Goal: Task Accomplishment & Management: Use online tool/utility

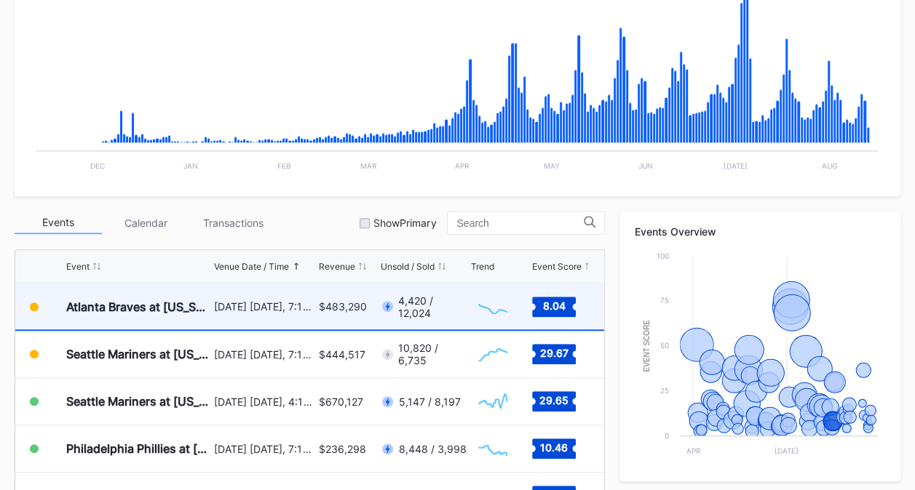
scroll to position [2884, 0]
click at [284, 294] on div "[DATE] [DATE], 7:10PM" at bounding box center [264, 307] width 101 height 46
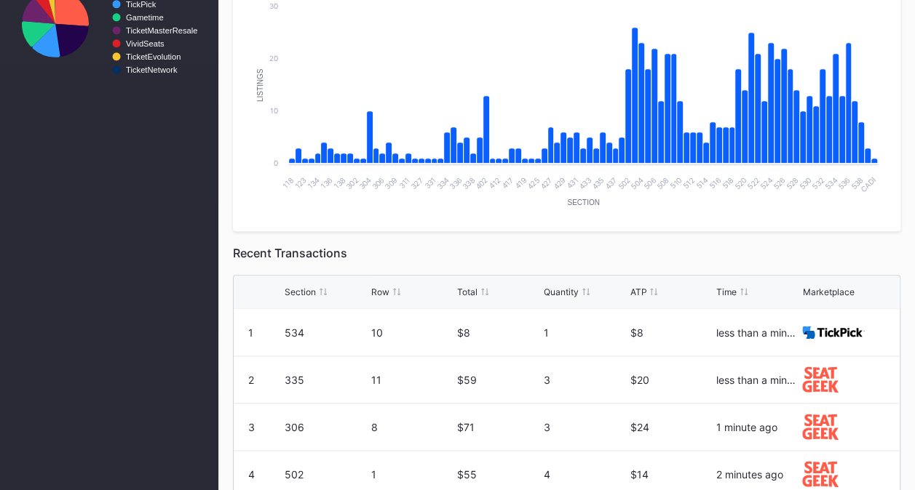
scroll to position [719, 0]
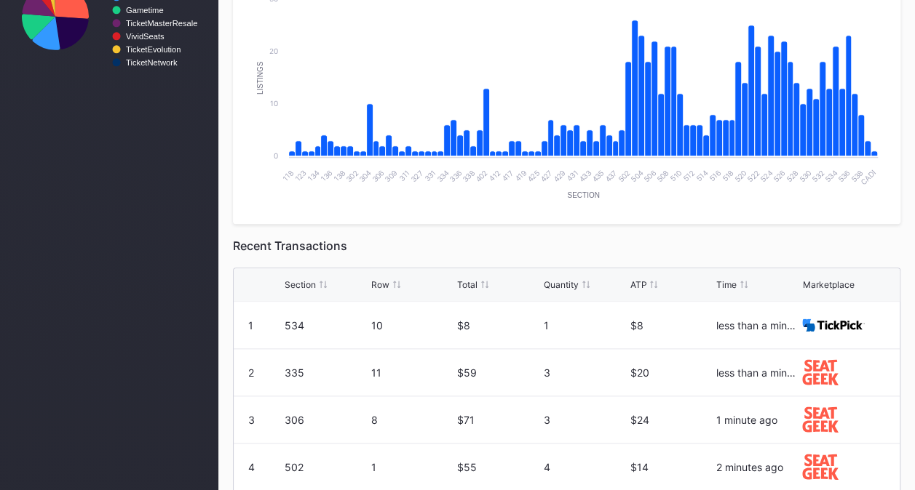
click at [554, 285] on div "Quantity" at bounding box center [561, 284] width 35 height 11
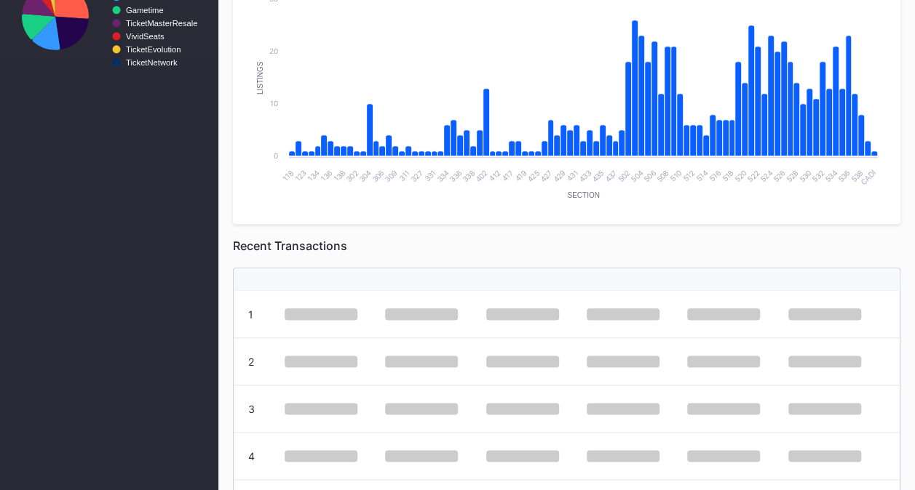
click at [554, 285] on div at bounding box center [567, 279] width 666 height 23
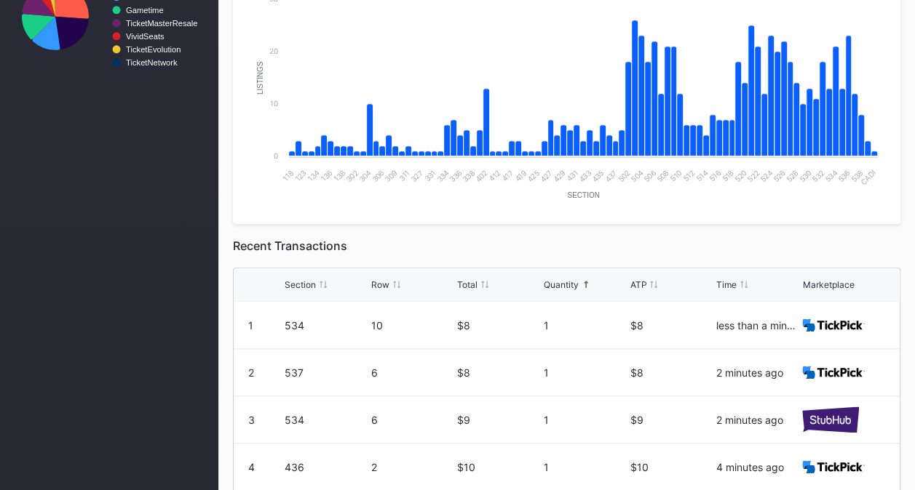
click at [554, 285] on div "Quantity" at bounding box center [561, 284] width 35 height 11
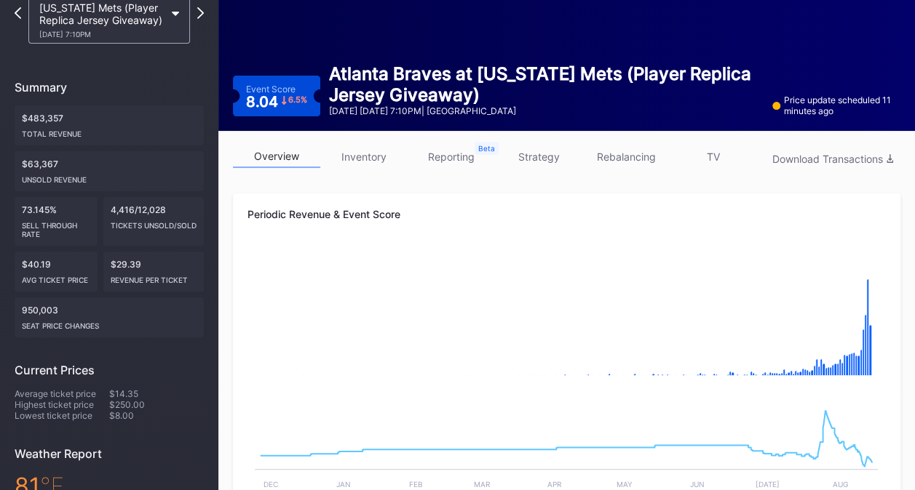
scroll to position [100, 0]
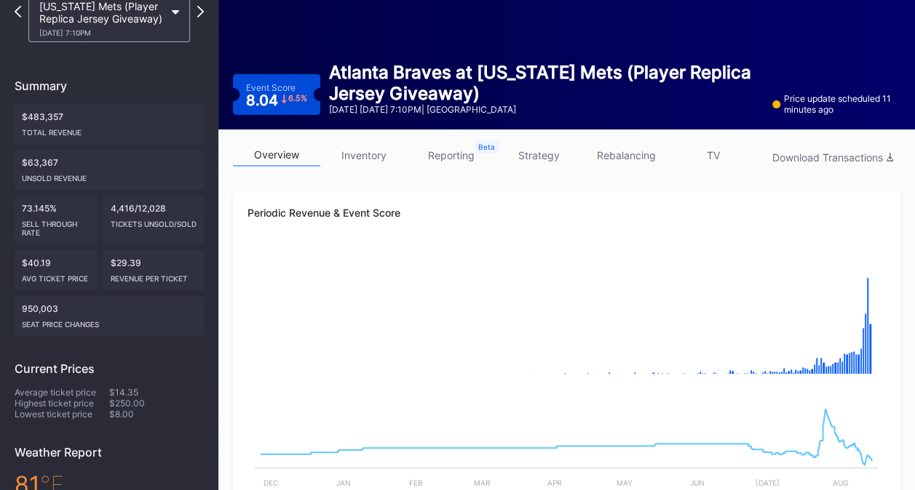
click at [343, 160] on link "inventory" at bounding box center [363, 155] width 87 height 23
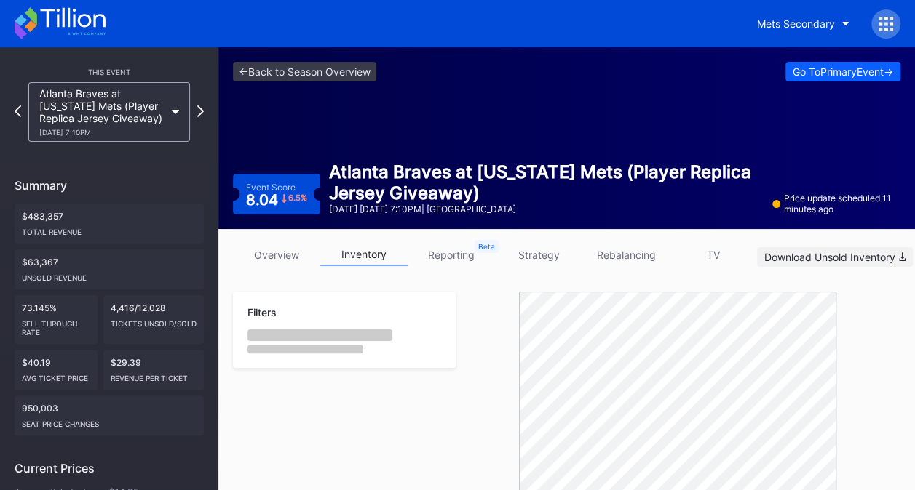
click at [858, 251] on div "Download Unsold Inventory" at bounding box center [834, 257] width 141 height 12
click at [207, 114] on div "This Event Atlanta Braves at New York Mets (Player Replica Jersey Giveaway) 8/1…" at bounding box center [109, 430] width 218 height 766
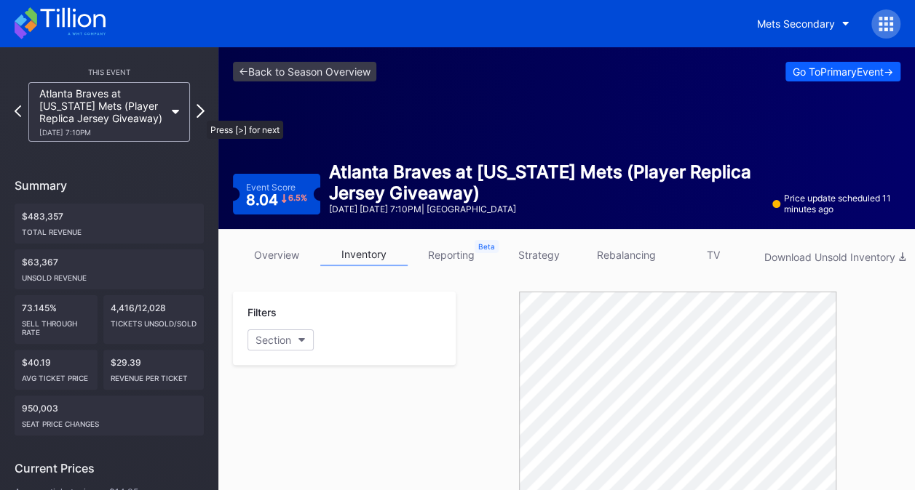
click at [199, 114] on icon at bounding box center [200, 111] width 8 height 14
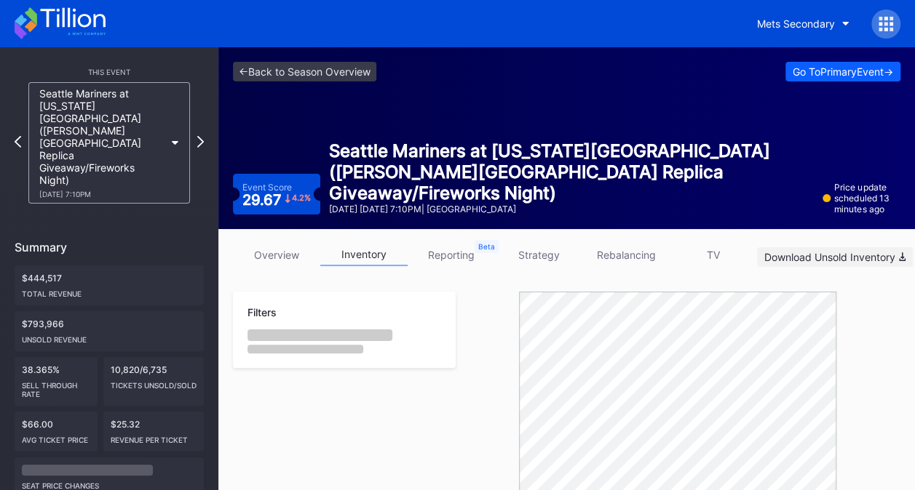
click at [785, 256] on div "Download Unsold Inventory" at bounding box center [834, 257] width 141 height 12
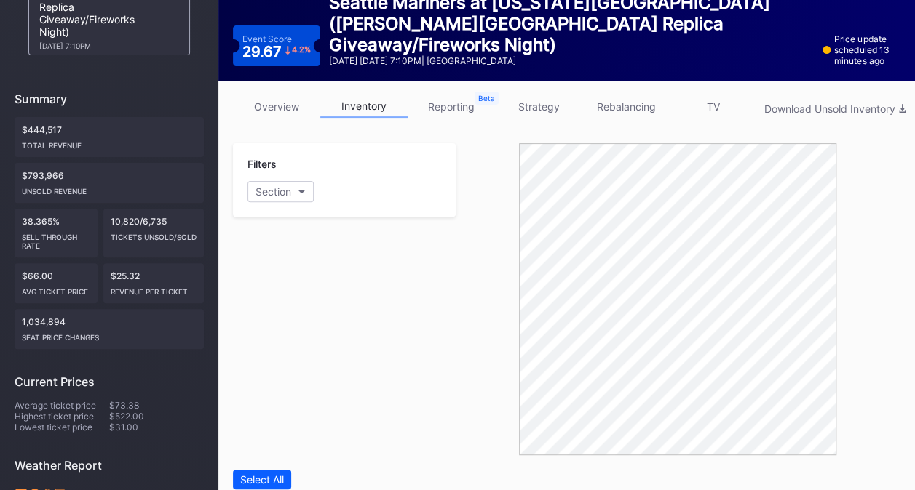
scroll to position [47, 0]
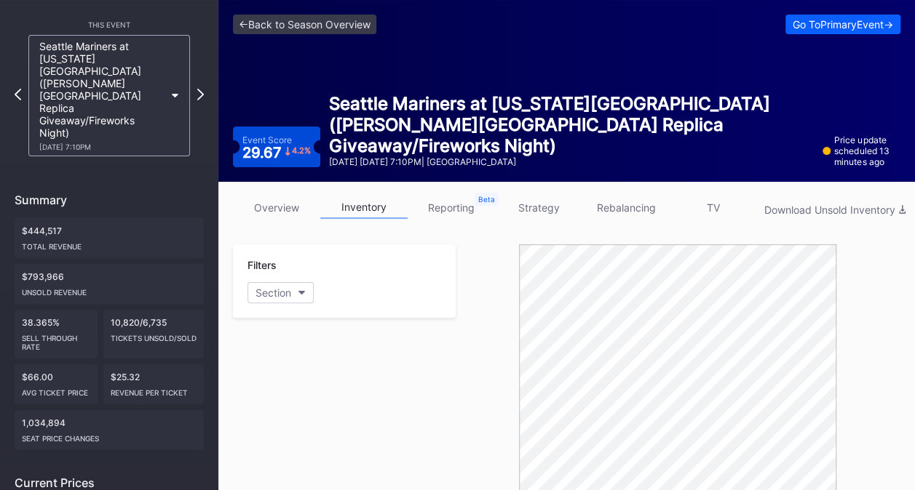
click at [263, 199] on link "overview" at bounding box center [276, 207] width 87 height 23
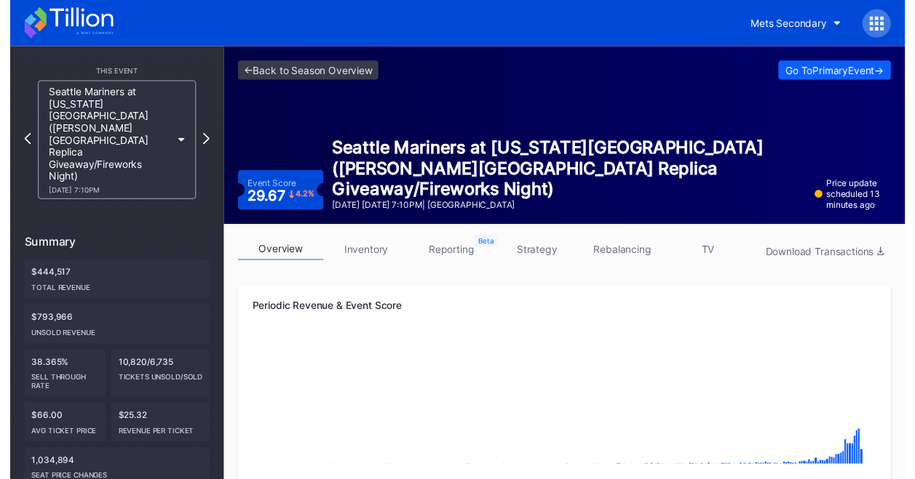
scroll to position [429, 0]
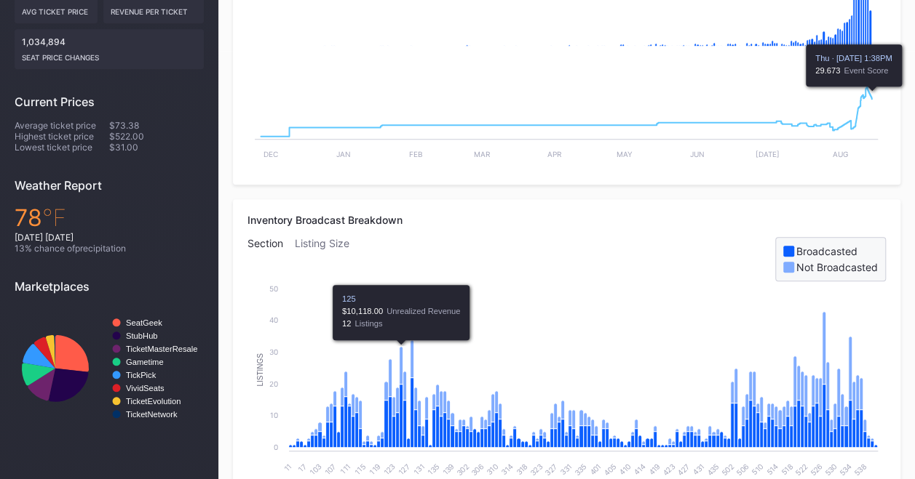
drag, startPoint x: 885, startPoint y: 120, endPoint x: 913, endPoint y: 100, distance: 33.9
click at [894, 116] on div "Periodic Revenue & Event Score Created with Highcharts 11.2.0 Chart title Creat…" at bounding box center [566, 24] width 667 height 322
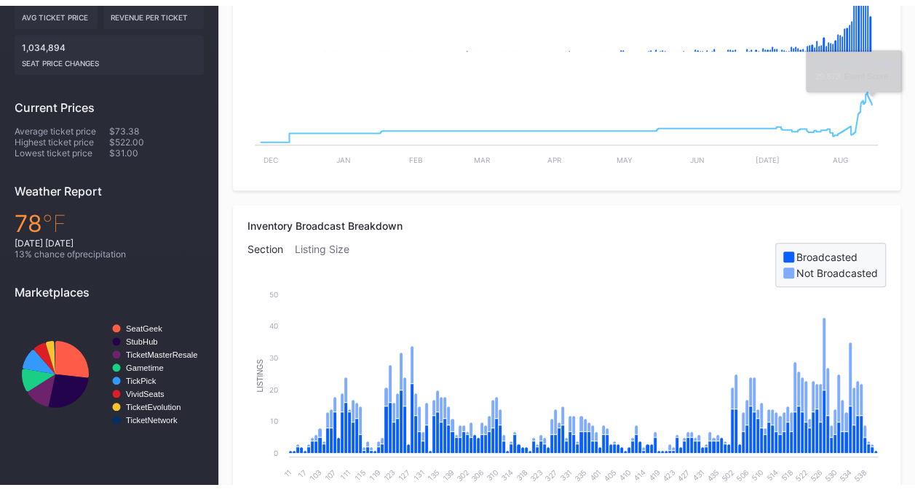
scroll to position [9, 0]
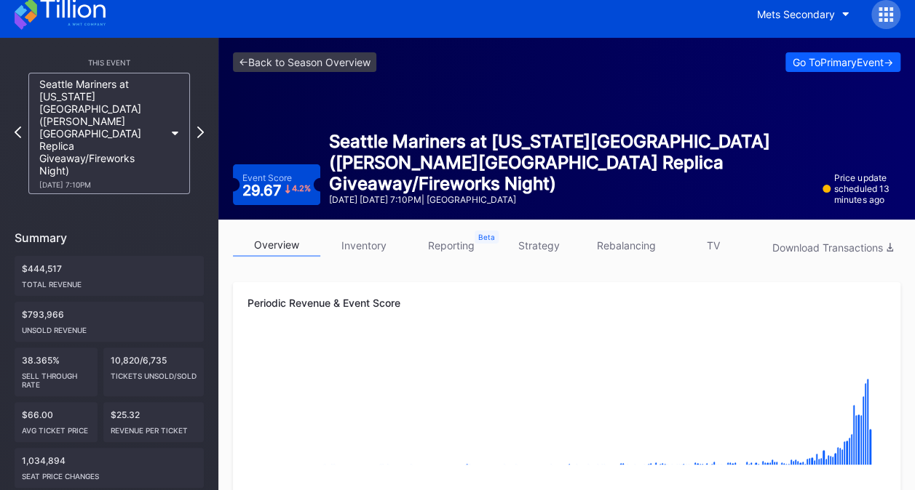
click at [712, 244] on link "TV" at bounding box center [712, 245] width 87 height 23
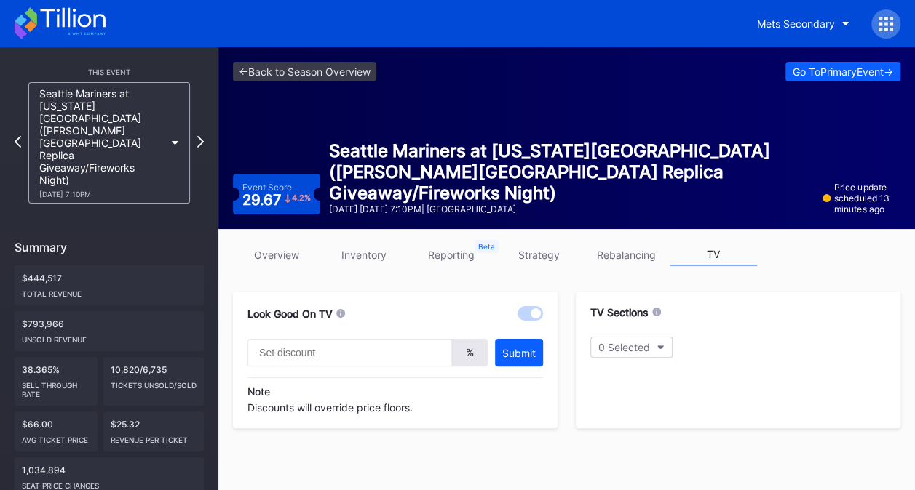
type input "20"
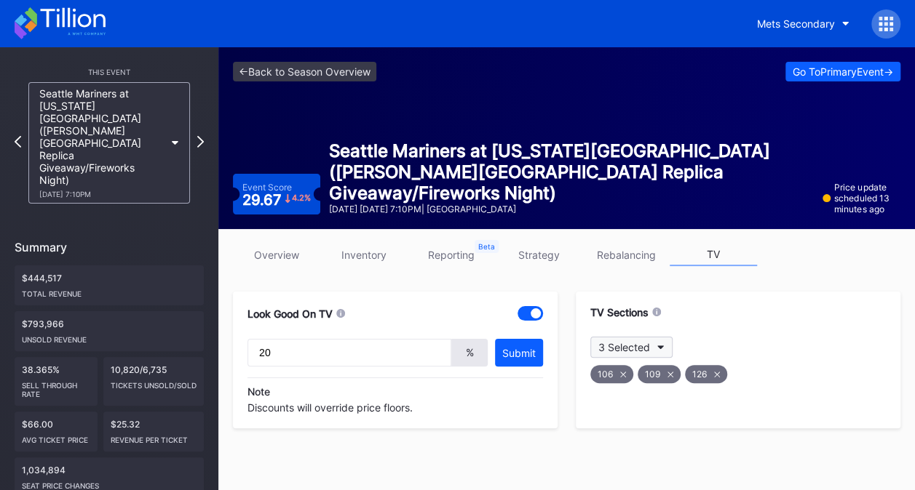
click at [650, 345] on button "3 Selected" at bounding box center [631, 347] width 82 height 21
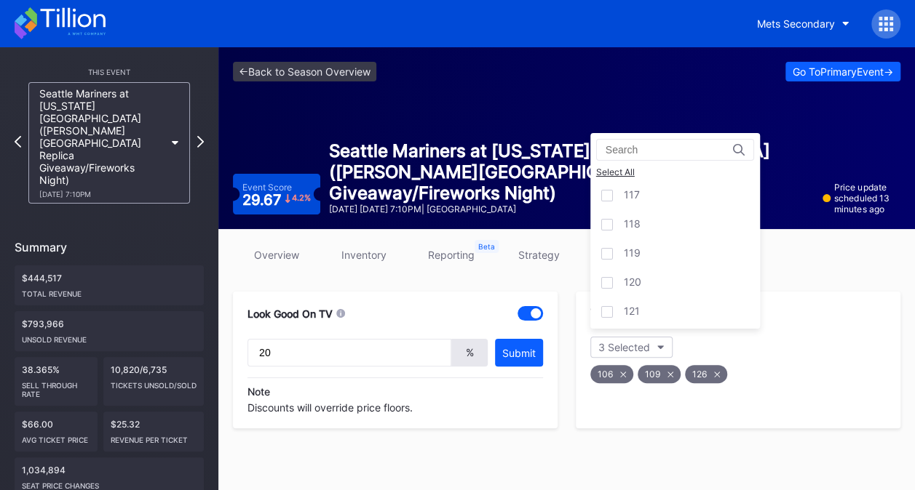
scroll to position [771, 0]
click at [685, 212] on div "122" at bounding box center [675, 212] width 170 height 29
click at [712, 249] on div "128" at bounding box center [675, 258] width 170 height 29
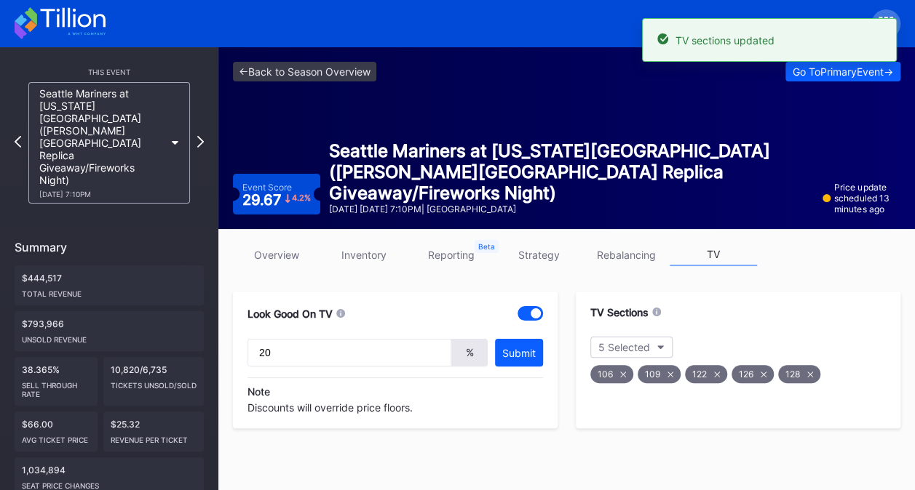
click at [624, 371] on icon at bounding box center [623, 374] width 6 height 6
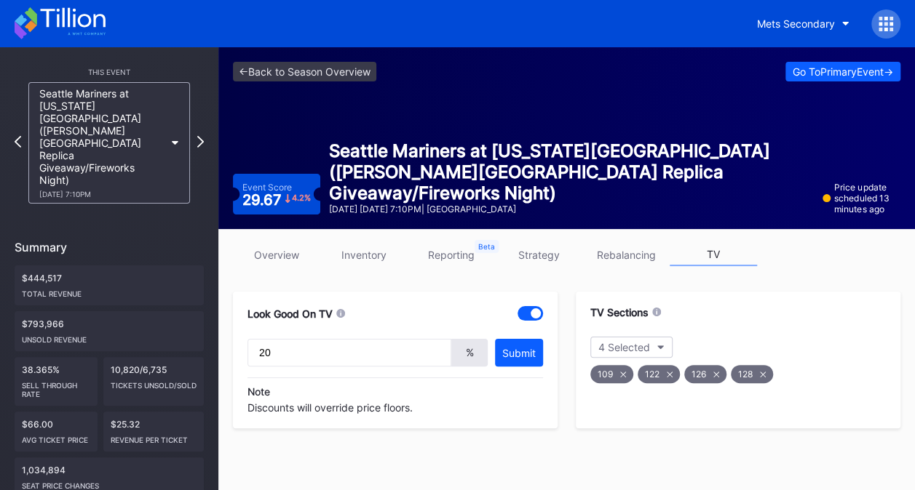
click at [307, 266] on div "overview inventory reporting strategy rebalancing TV" at bounding box center [566, 259] width 667 height 30
click at [298, 255] on link "overview" at bounding box center [276, 255] width 87 height 23
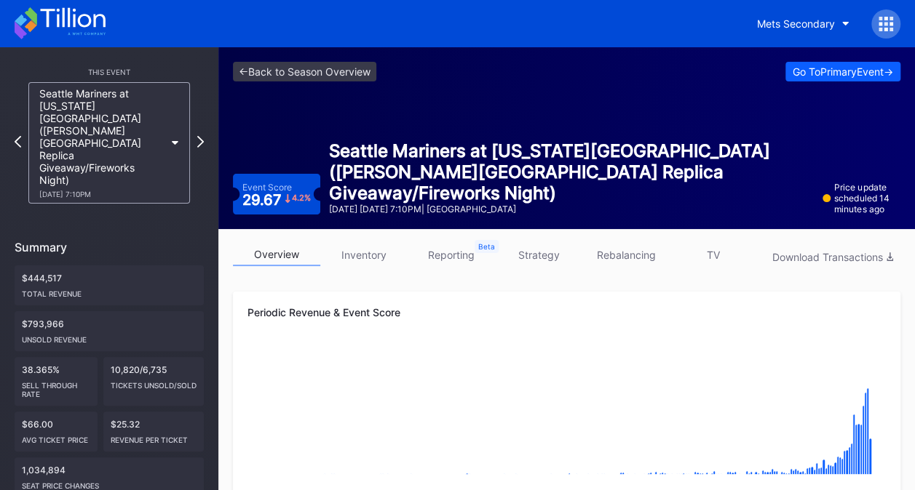
click at [704, 250] on link "TV" at bounding box center [712, 255] width 87 height 23
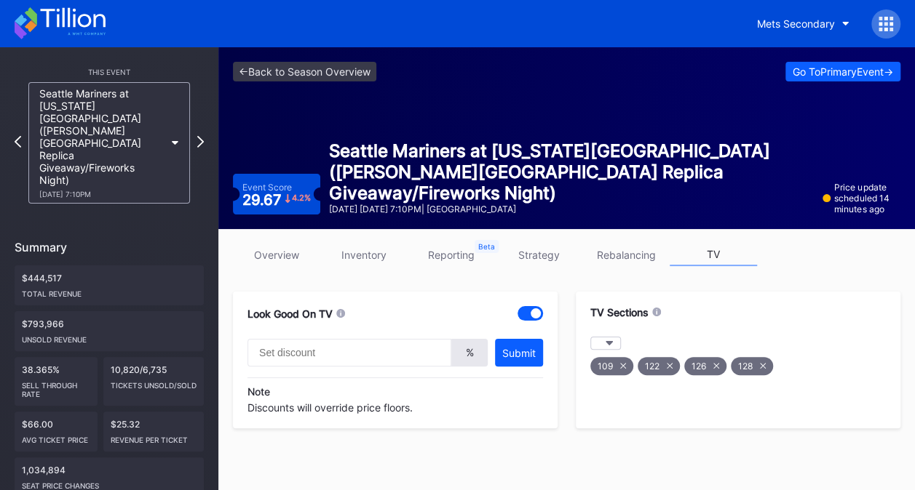
type input "20"
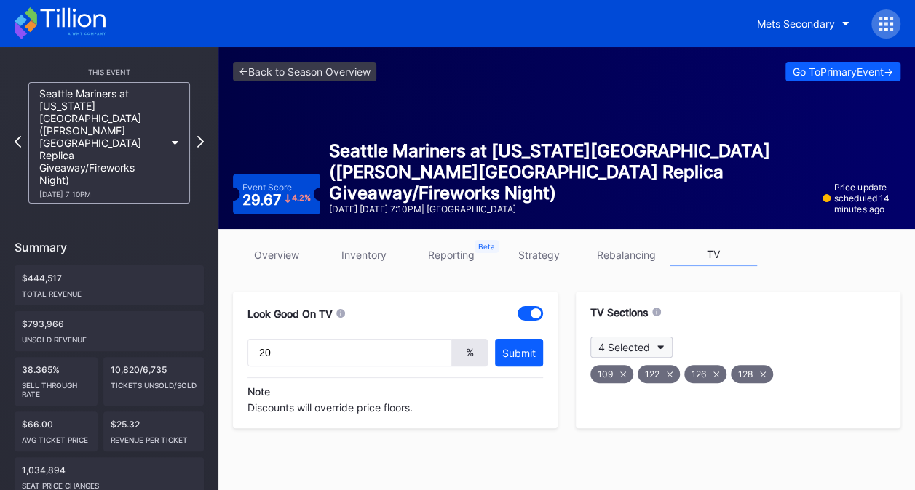
click at [646, 339] on button "4 Selected" at bounding box center [631, 347] width 82 height 21
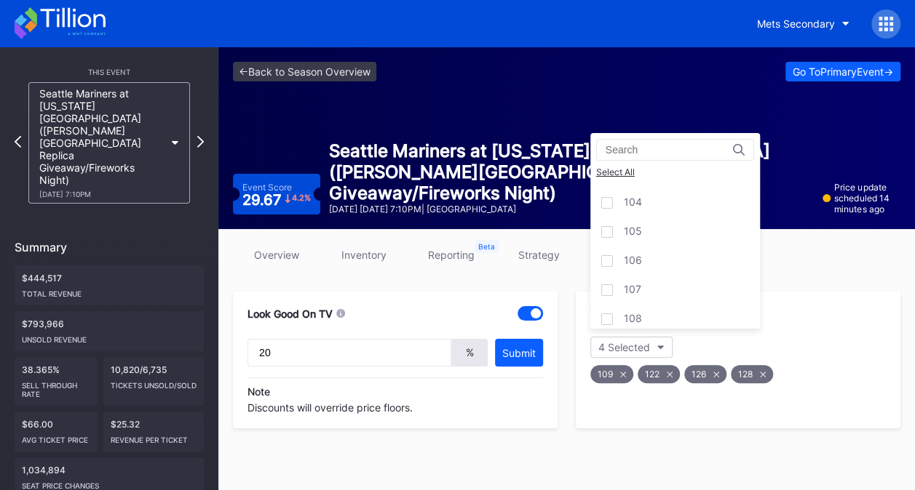
scroll to position [386, 0]
click at [719, 240] on div "110" at bounding box center [675, 248] width 170 height 29
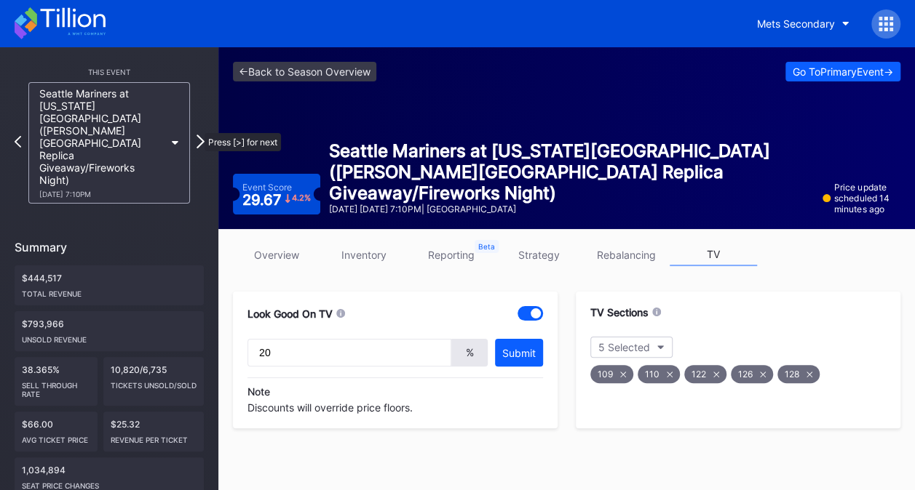
click at [197, 135] on icon at bounding box center [200, 142] width 8 height 14
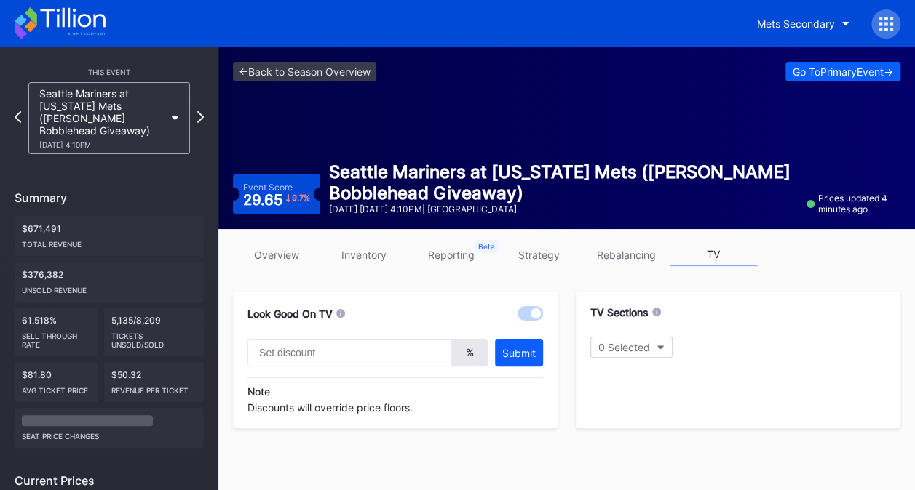
type input "20"
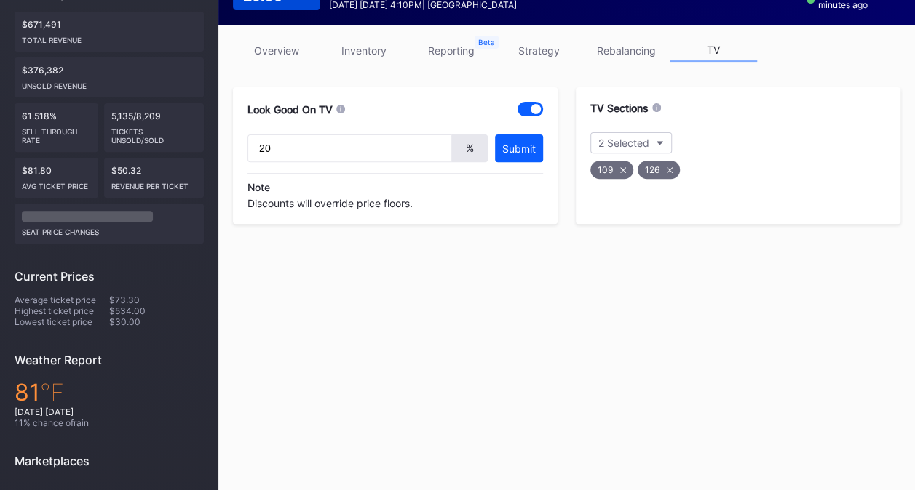
scroll to position [194, 0]
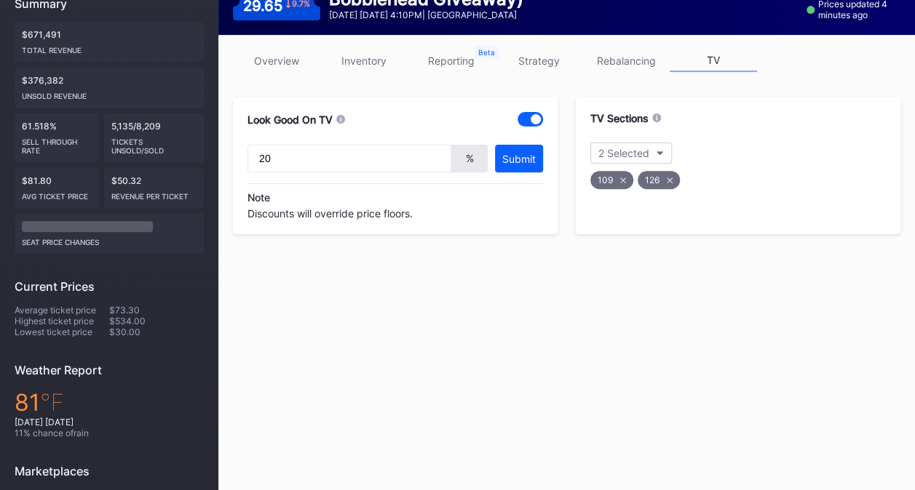
click at [302, 60] on link "overview" at bounding box center [276, 60] width 87 height 23
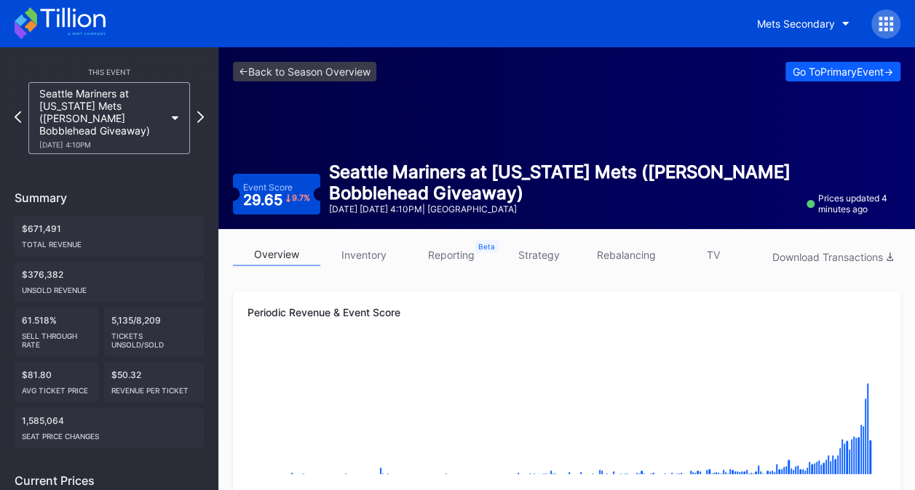
click at [368, 245] on link "inventory" at bounding box center [363, 255] width 87 height 23
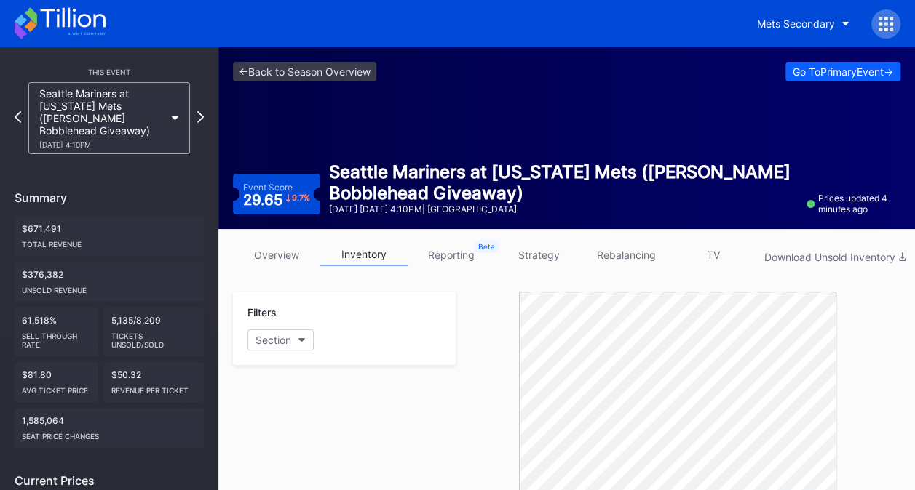
click at [709, 255] on link "TV" at bounding box center [712, 255] width 87 height 23
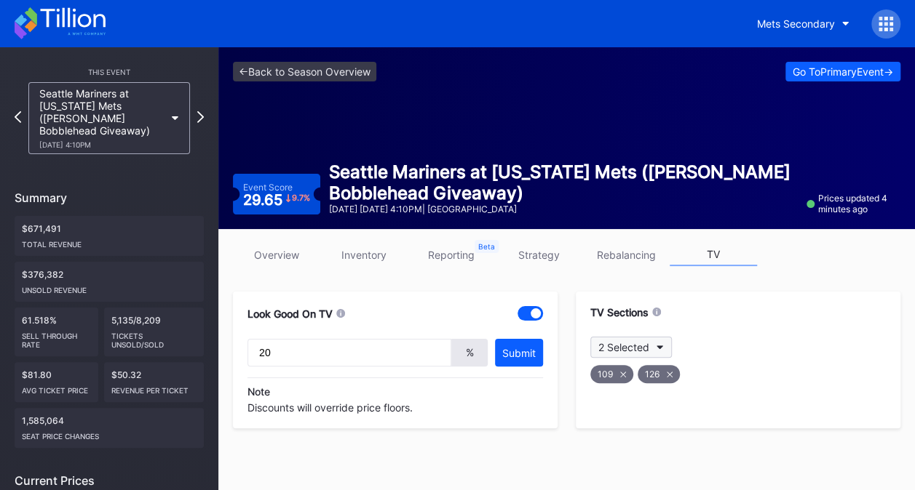
click at [661, 352] on button "2 Selected" at bounding box center [630, 347] width 81 height 21
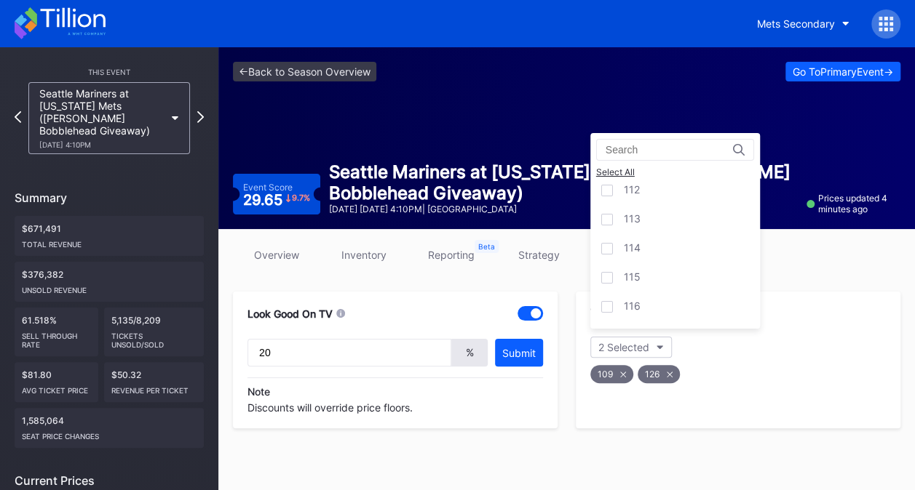
scroll to position [514, 0]
click at [672, 291] on div "121" at bounding box center [675, 295] width 170 height 29
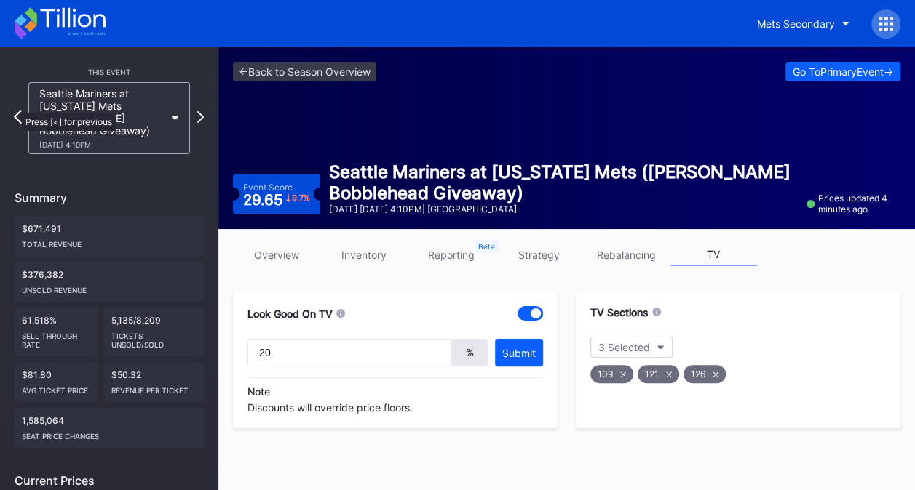
click at [15, 110] on icon at bounding box center [18, 117] width 8 height 14
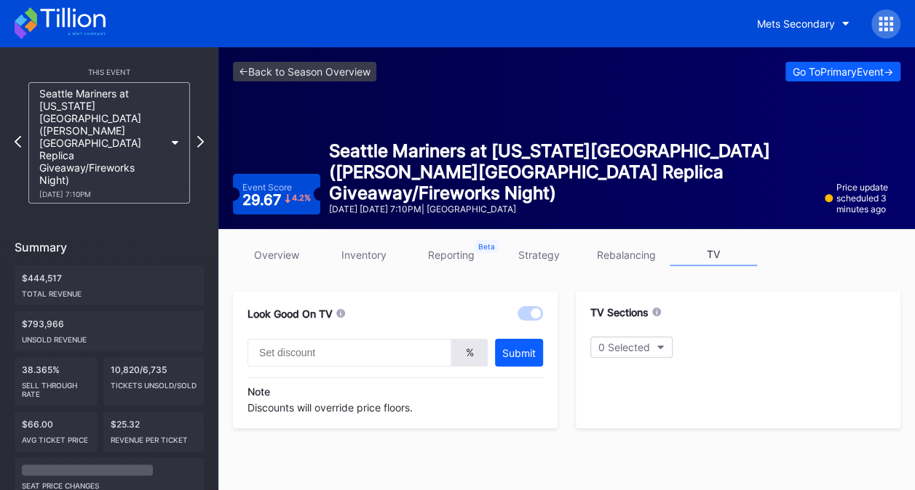
type input "20"
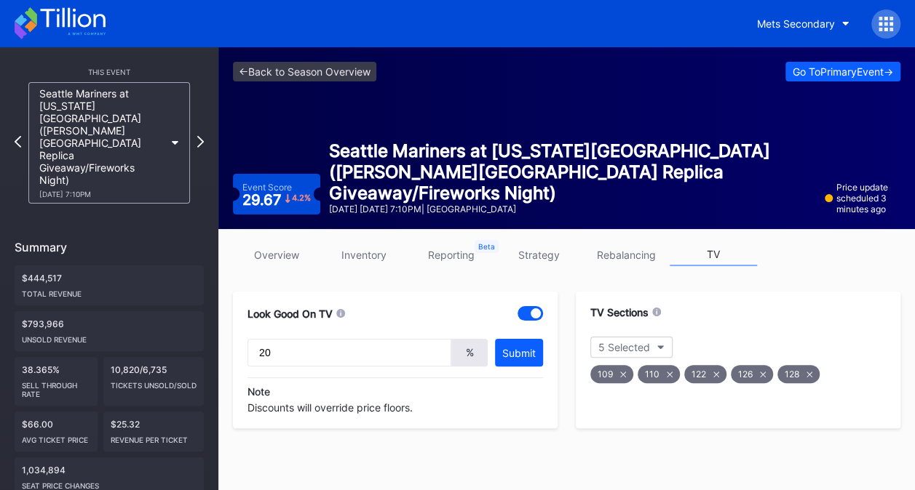
click at [29, 17] on icon at bounding box center [31, 16] width 12 height 18
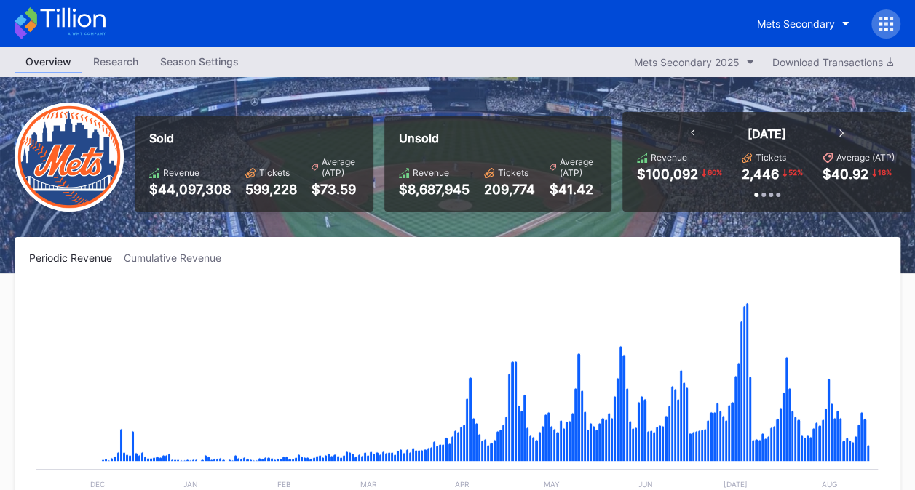
scroll to position [429, 0]
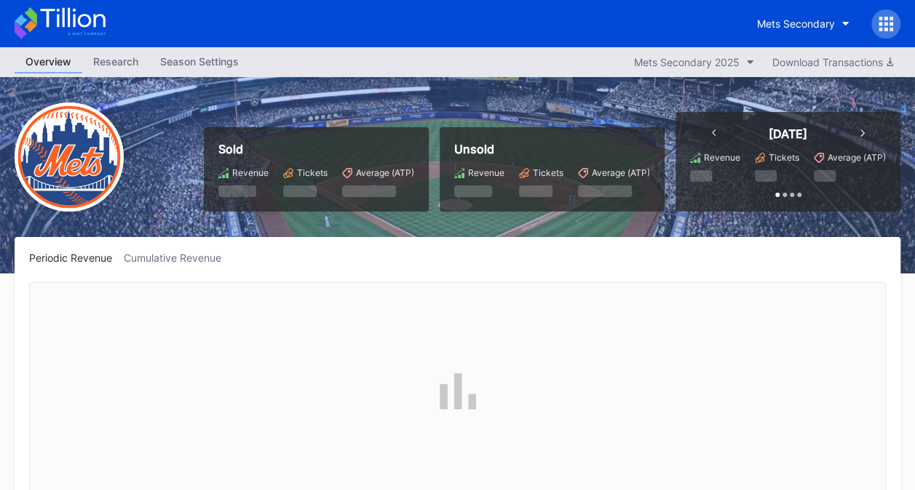
scroll to position [2885, 0]
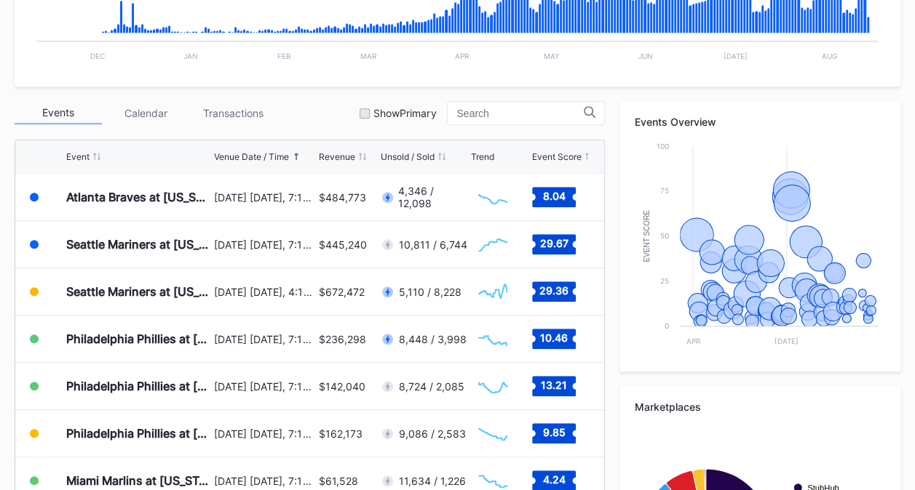
scroll to position [608, 0]
